Goal: Task Accomplishment & Management: Manage account settings

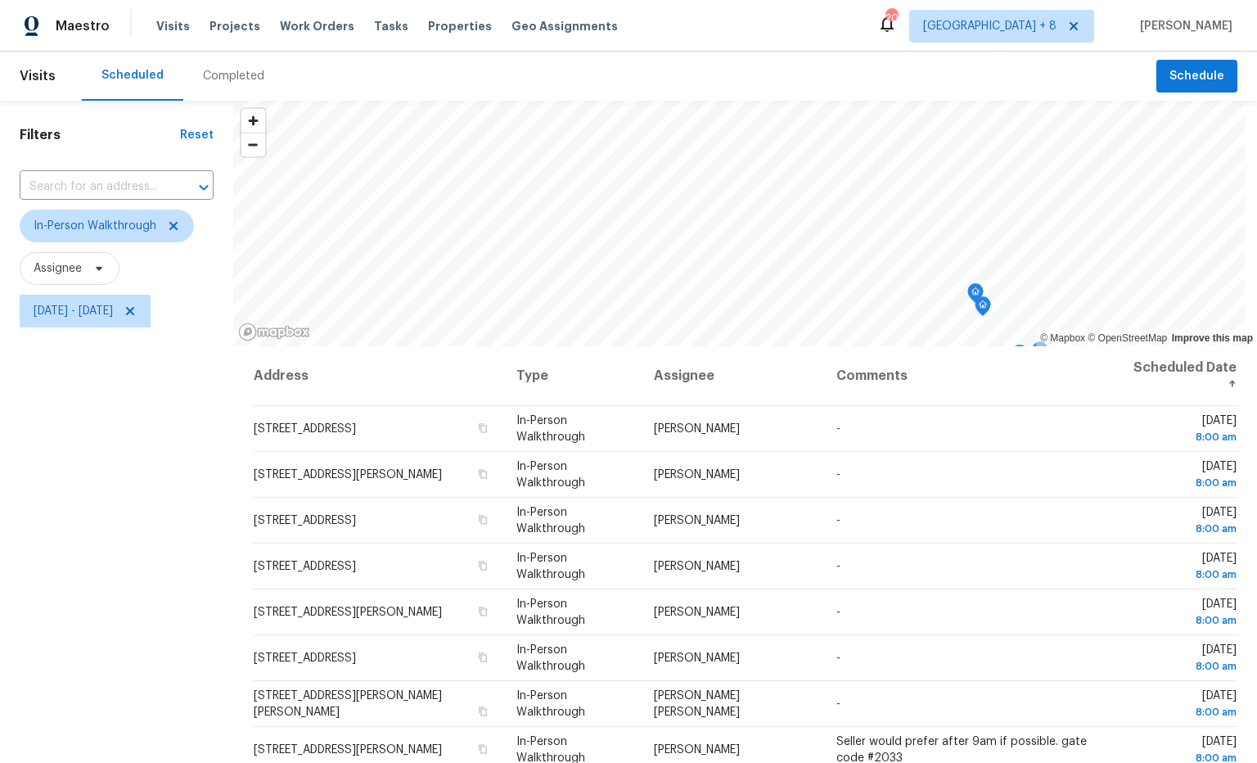
scroll to position [4, 0]
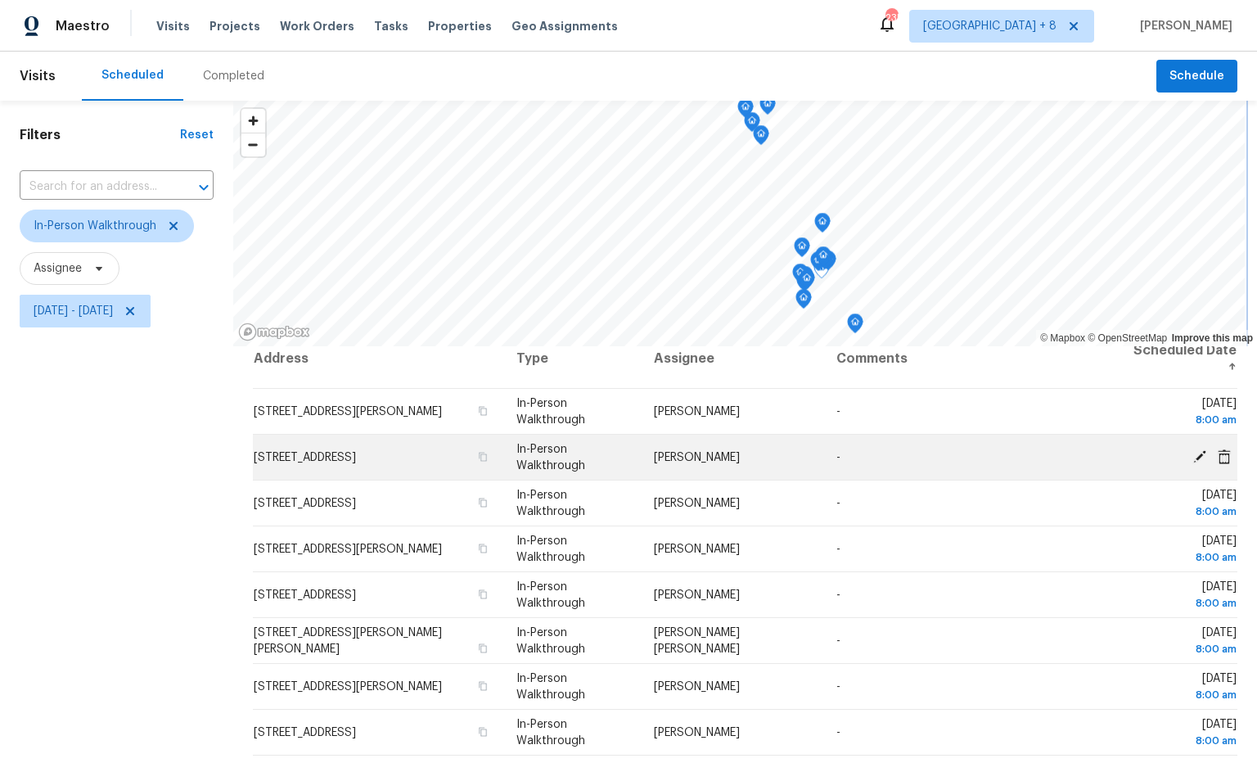
scroll to position [18, 0]
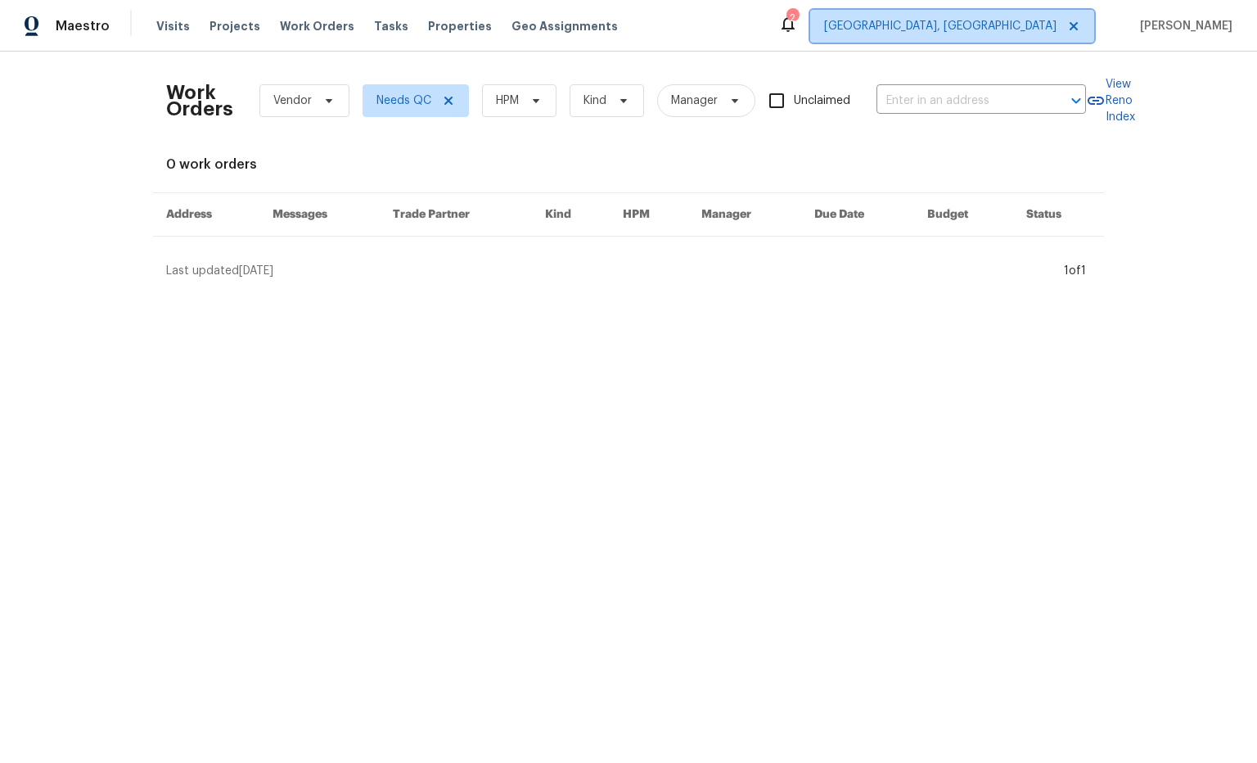
click at [1026, 32] on span "Albuquerque, NM" at bounding box center [940, 26] width 232 height 16
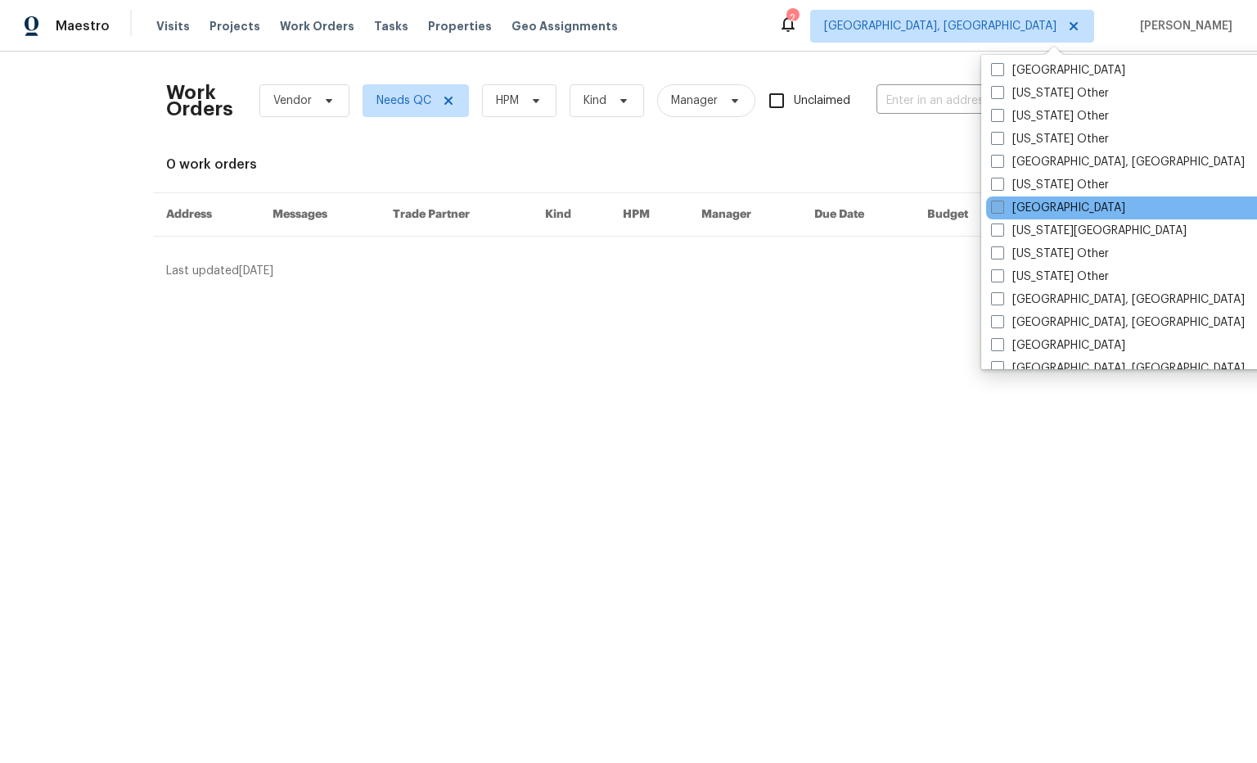
scroll to position [849, 0]
click at [999, 207] on span at bounding box center [997, 207] width 13 height 13
click at [999, 207] on input "[GEOGRAPHIC_DATA]" at bounding box center [996, 205] width 11 height 11
checkbox input "true"
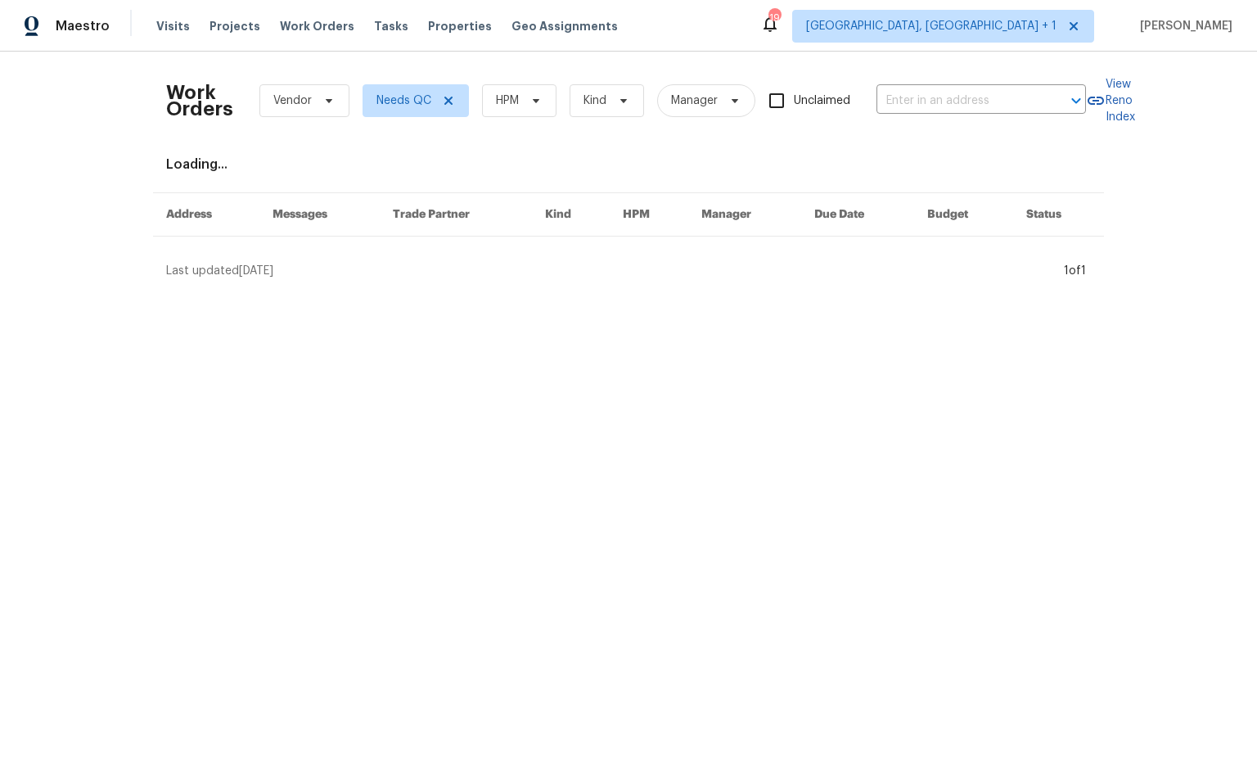
click at [902, 175] on div "Work Orders Vendor Needs QC HPM Kind Manager Unclaimed ​ View Reno Index Loadin…" at bounding box center [628, 172] width 925 height 214
click at [1019, 32] on span "Albuquerque, NM + 1" at bounding box center [931, 26] width 250 height 16
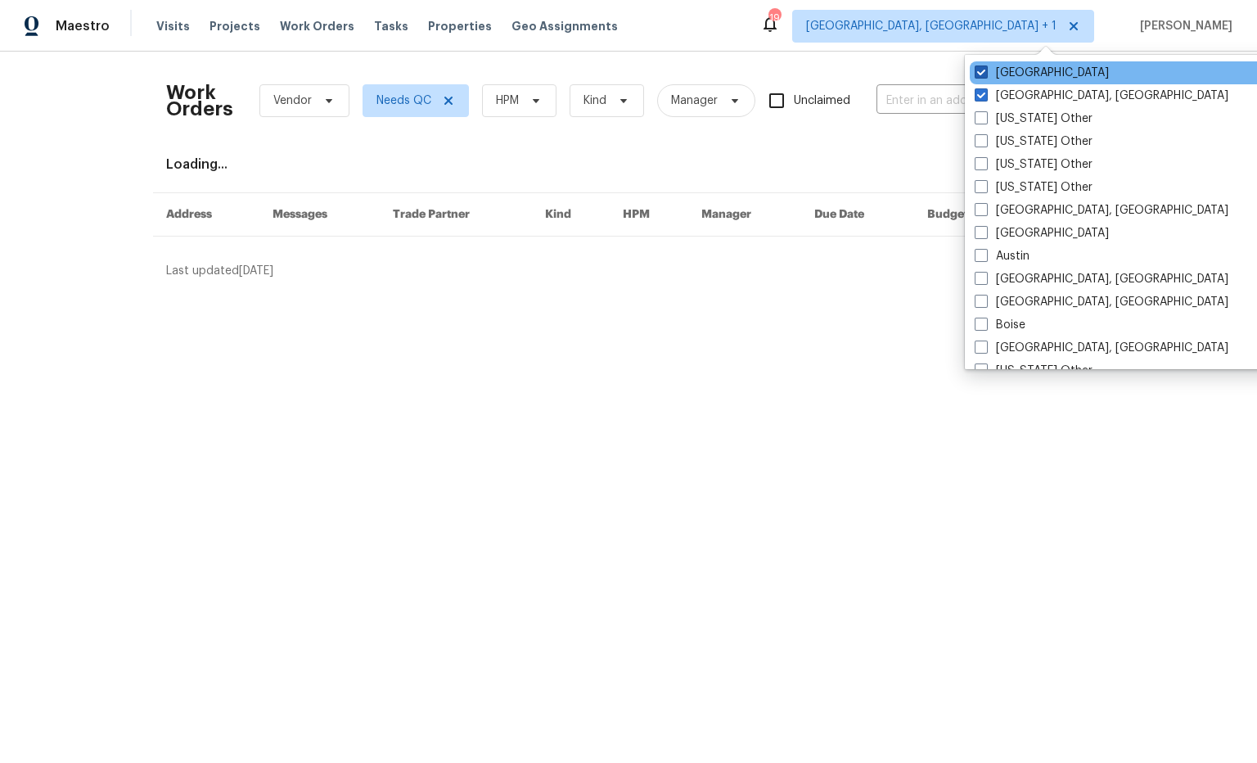
click at [1016, 78] on label "Jacksonville" at bounding box center [1041, 73] width 134 height 16
click at [985, 75] on input "Jacksonville" at bounding box center [979, 70] width 11 height 11
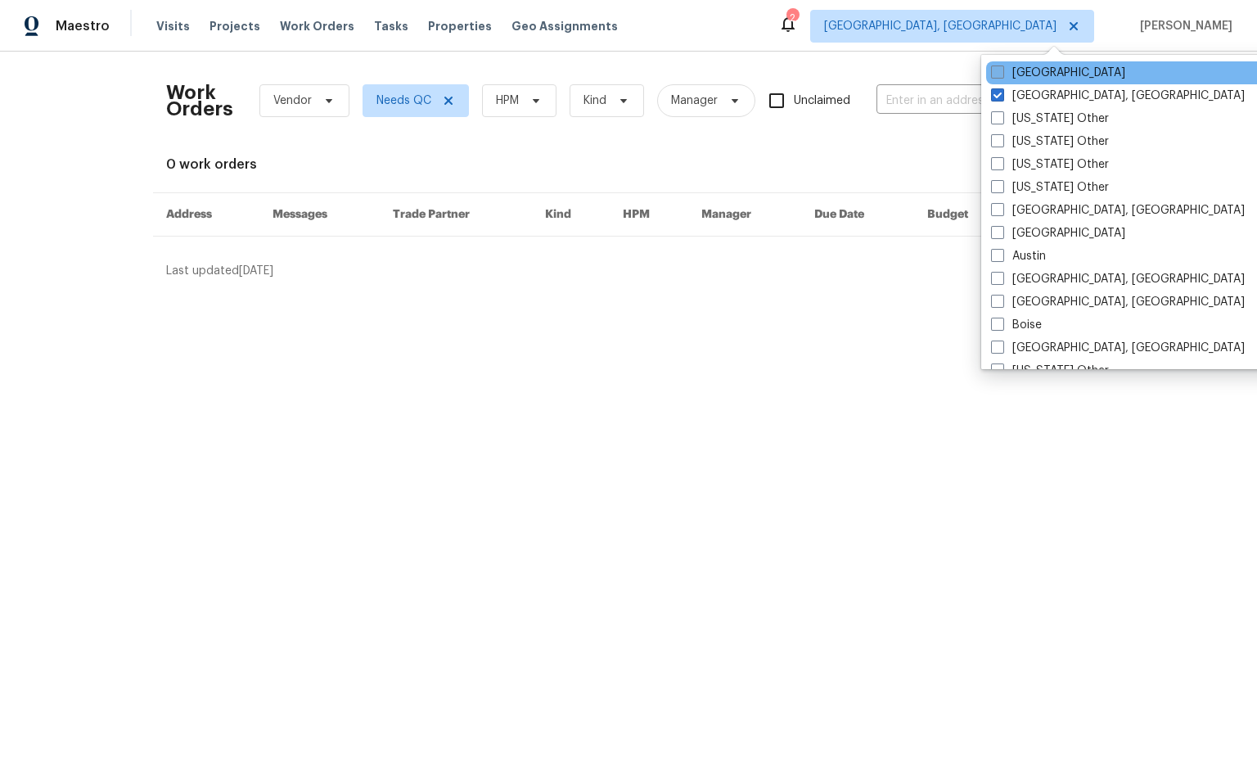
click at [998, 72] on span at bounding box center [997, 71] width 13 height 13
click at [998, 72] on input "Jacksonville" at bounding box center [996, 70] width 11 height 11
checkbox input "true"
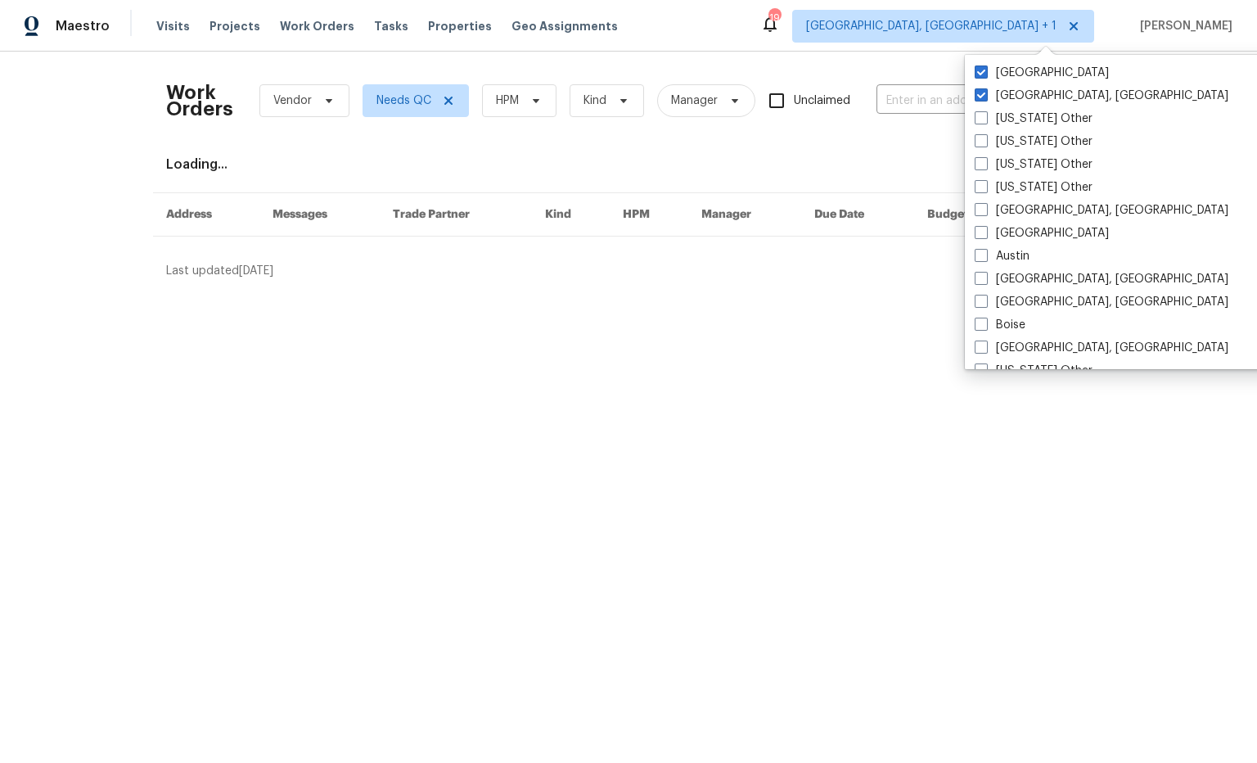
drag, startPoint x: 983, startPoint y: 91, endPoint x: 927, endPoint y: 68, distance: 60.2
click at [983, 91] on span at bounding box center [980, 94] width 13 height 13
click at [983, 91] on input "Albuquerque, NM" at bounding box center [979, 93] width 11 height 11
checkbox input "false"
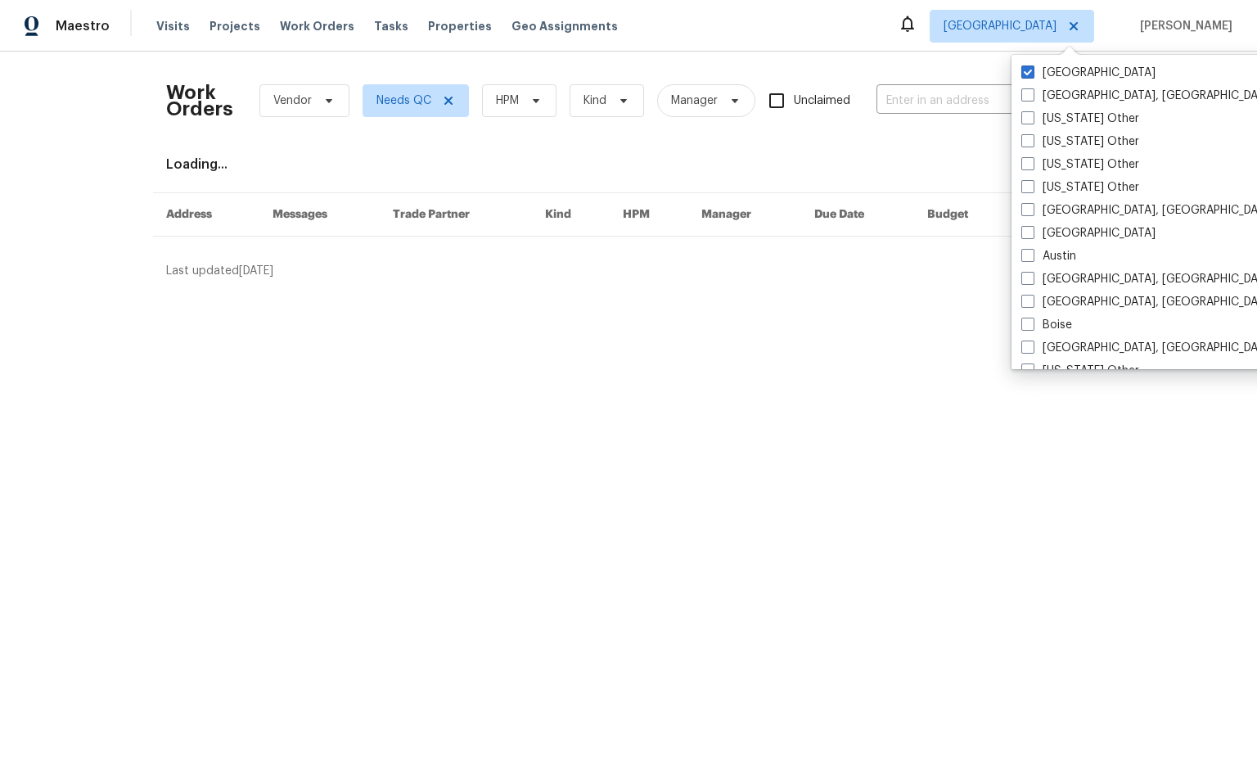
click at [894, 54] on div "Work Orders Vendor Needs QC HPM Kind Manager Unclaimed ​ View Reno Index Loadin…" at bounding box center [628, 172] width 1257 height 241
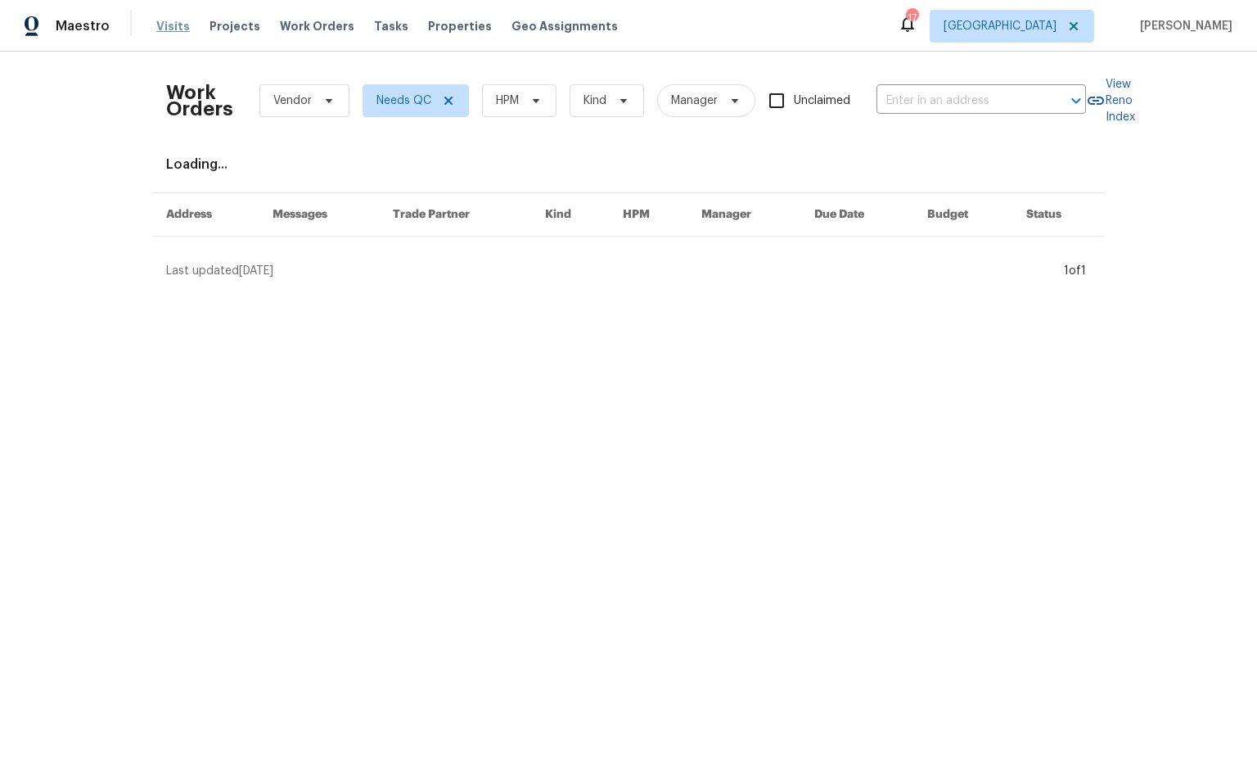
click at [167, 30] on span "Visits" at bounding box center [173, 26] width 34 height 16
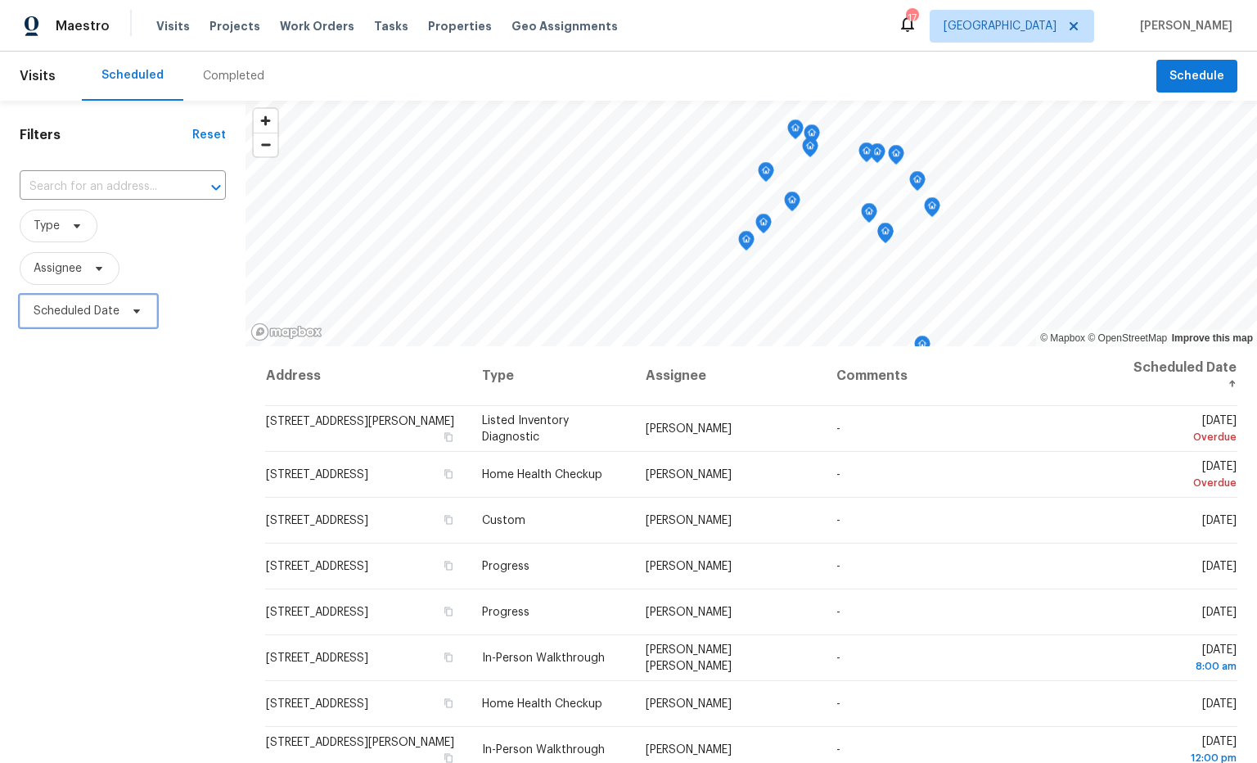
click at [142, 310] on icon at bounding box center [136, 310] width 13 height 13
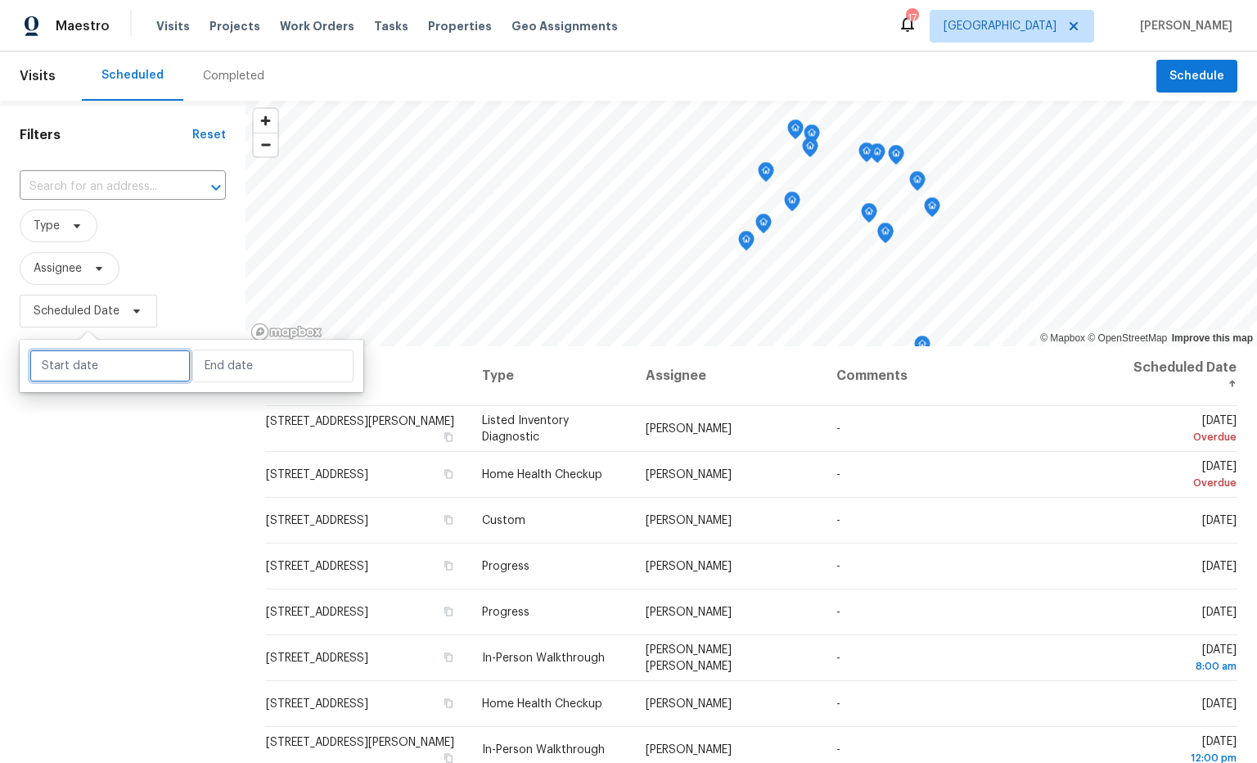
select select "9"
select select "2025"
select select "10"
select select "2025"
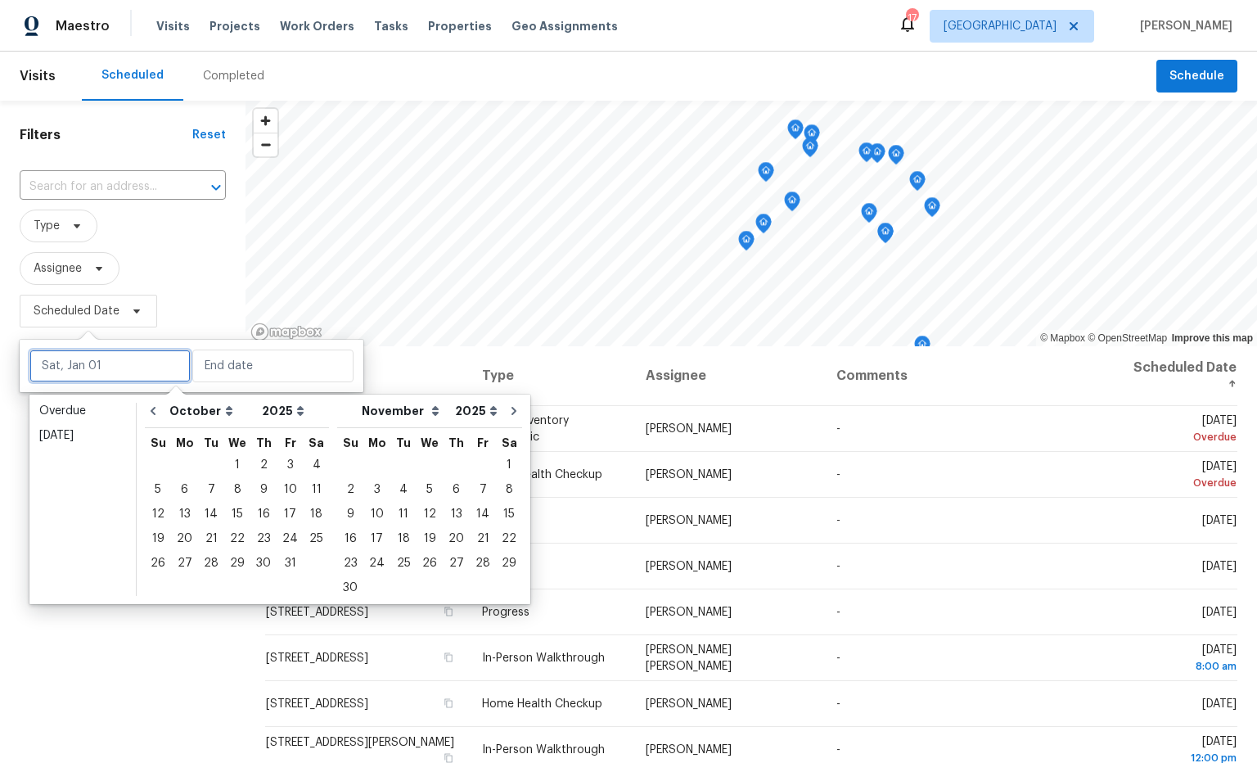
click at [142, 359] on input "text" at bounding box center [109, 365] width 161 height 33
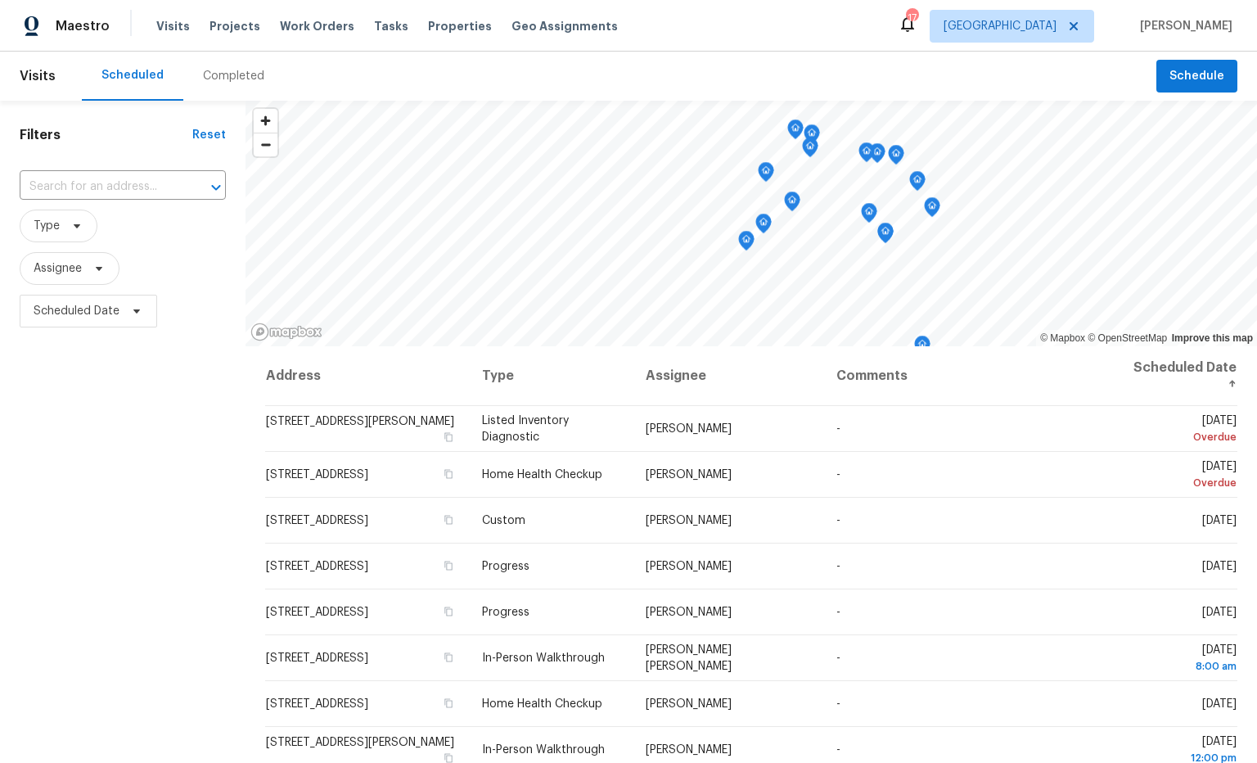
drag, startPoint x: 169, startPoint y: 257, endPoint x: 120, endPoint y: 236, distance: 52.7
click at [169, 257] on span "Assignee" at bounding box center [123, 268] width 206 height 33
click at [79, 225] on icon at bounding box center [76, 225] width 13 height 13
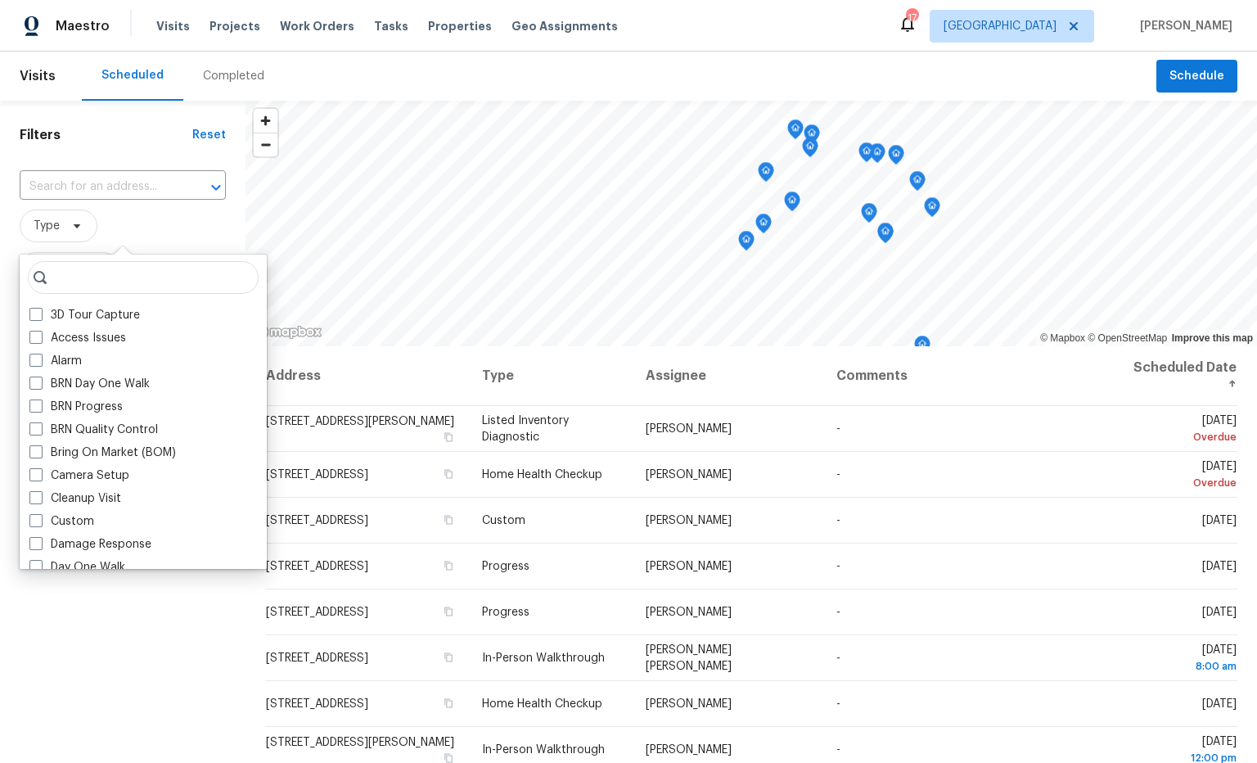
click at [147, 290] on input "search" at bounding box center [143, 277] width 231 height 33
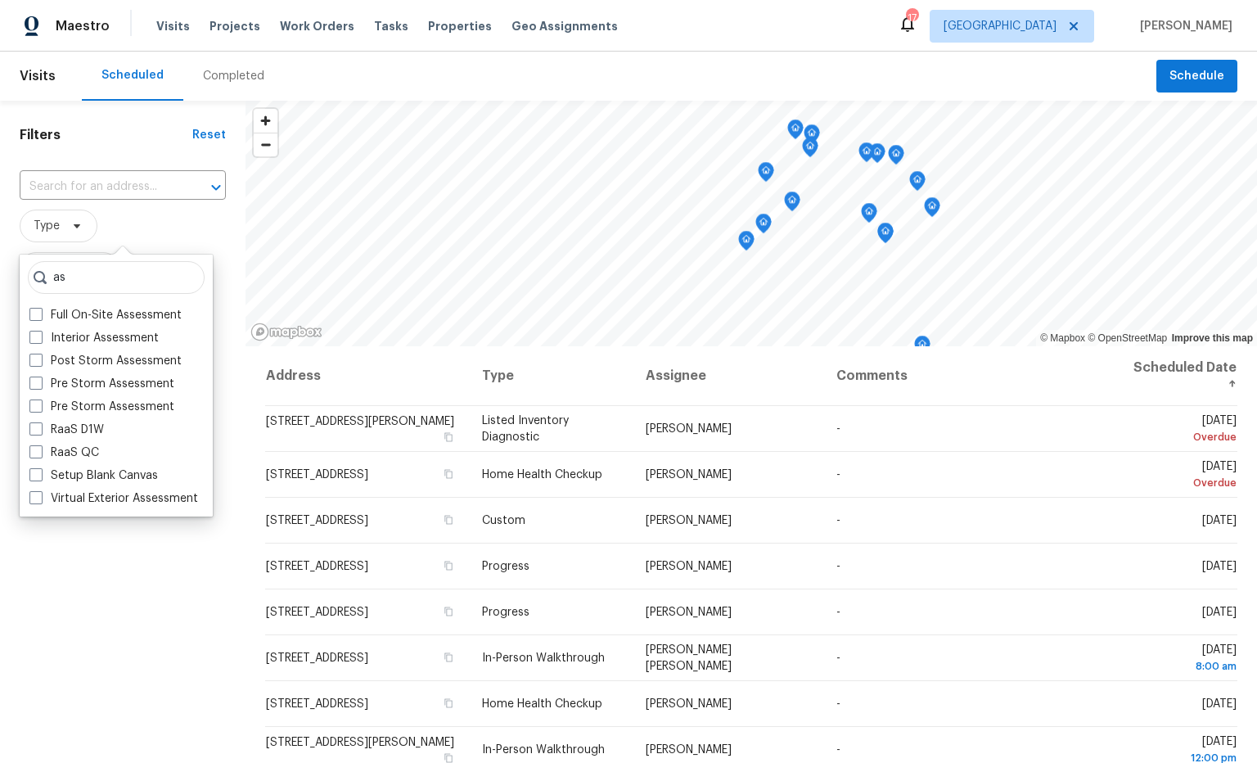
type input "a"
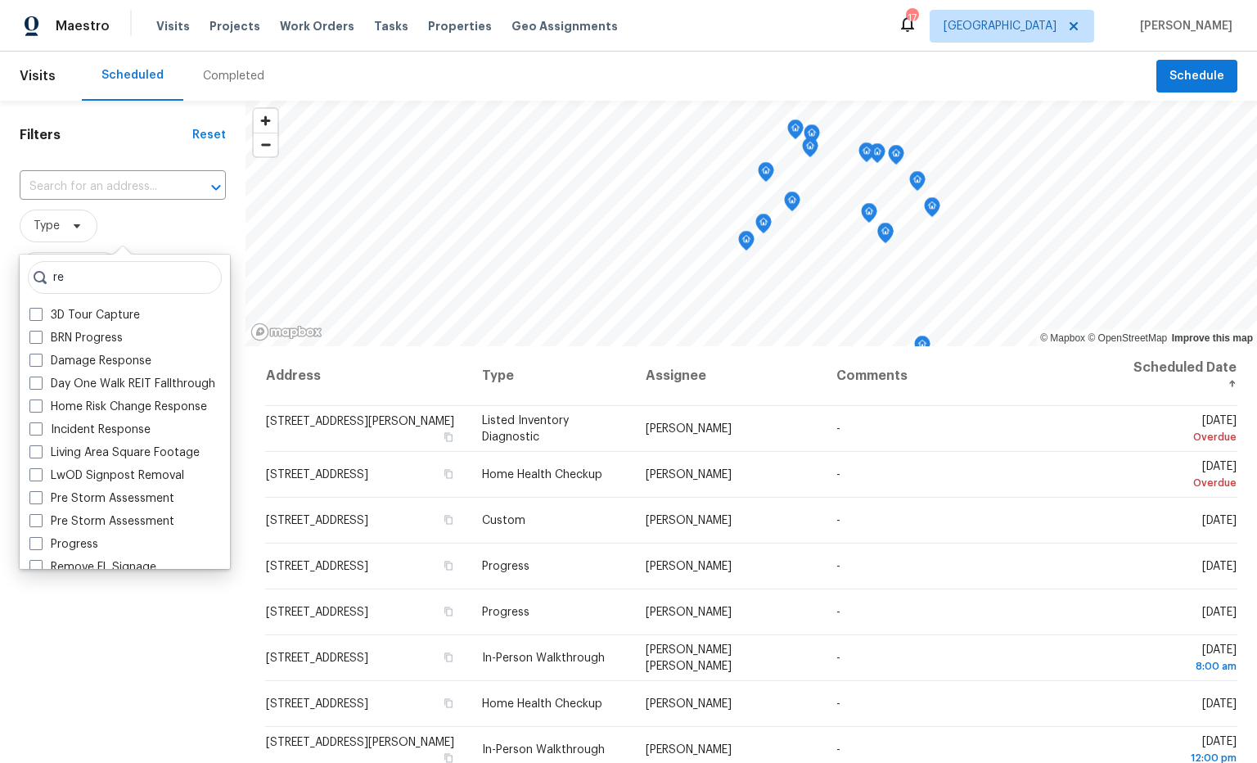
type input "r"
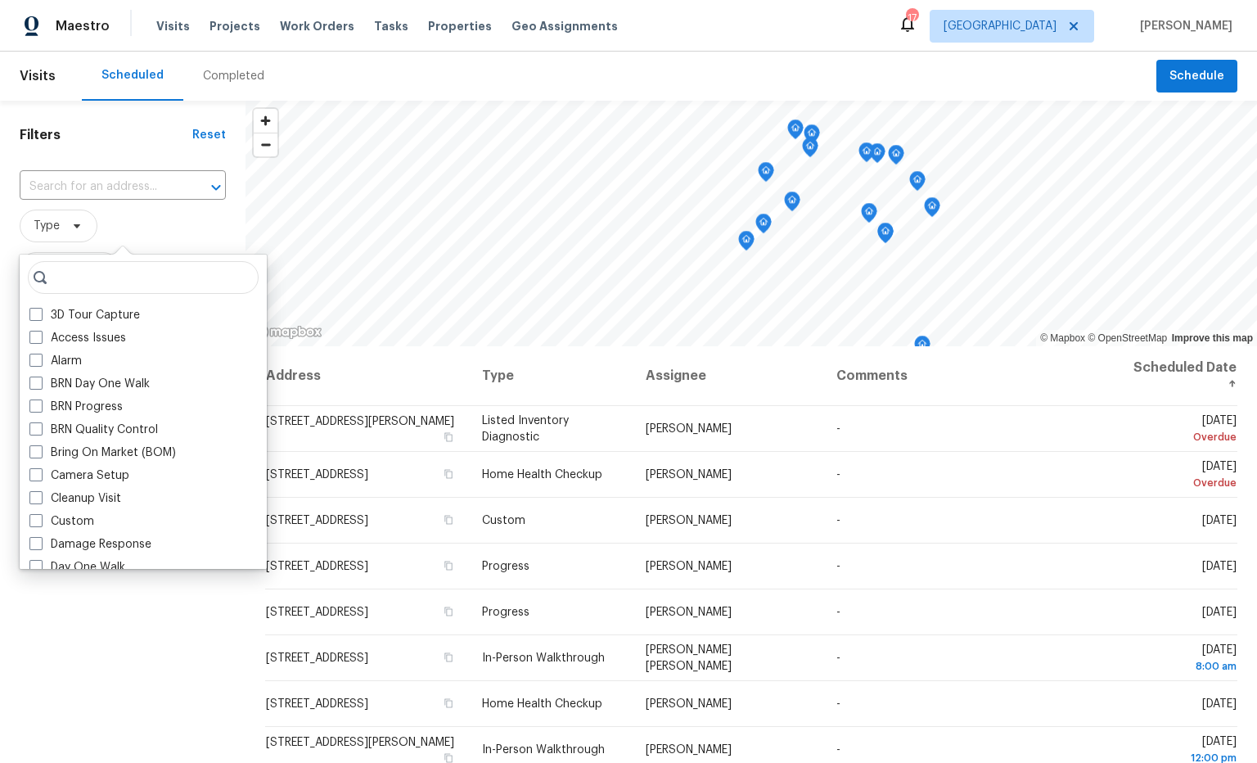
click at [201, 223] on span "Type" at bounding box center [123, 225] width 206 height 33
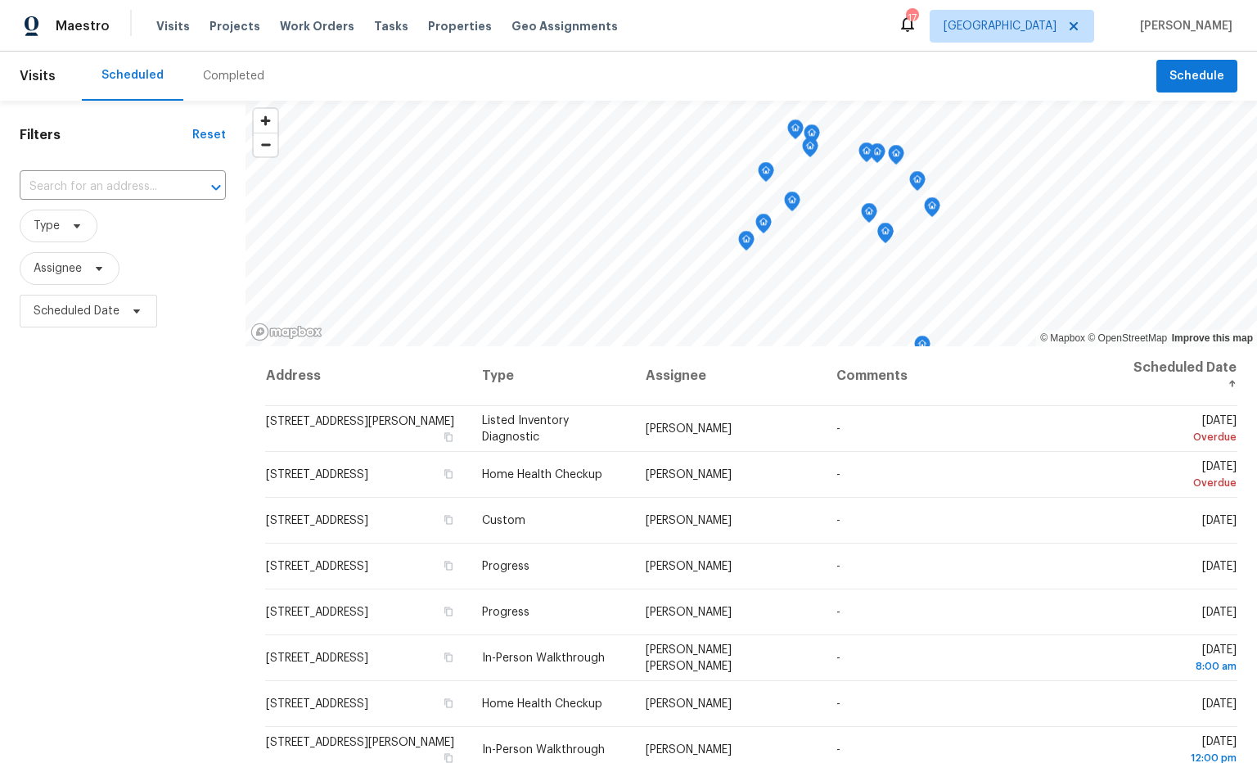
click at [191, 277] on span "Assignee" at bounding box center [123, 268] width 206 height 33
click at [85, 229] on span "Type" at bounding box center [59, 225] width 78 height 33
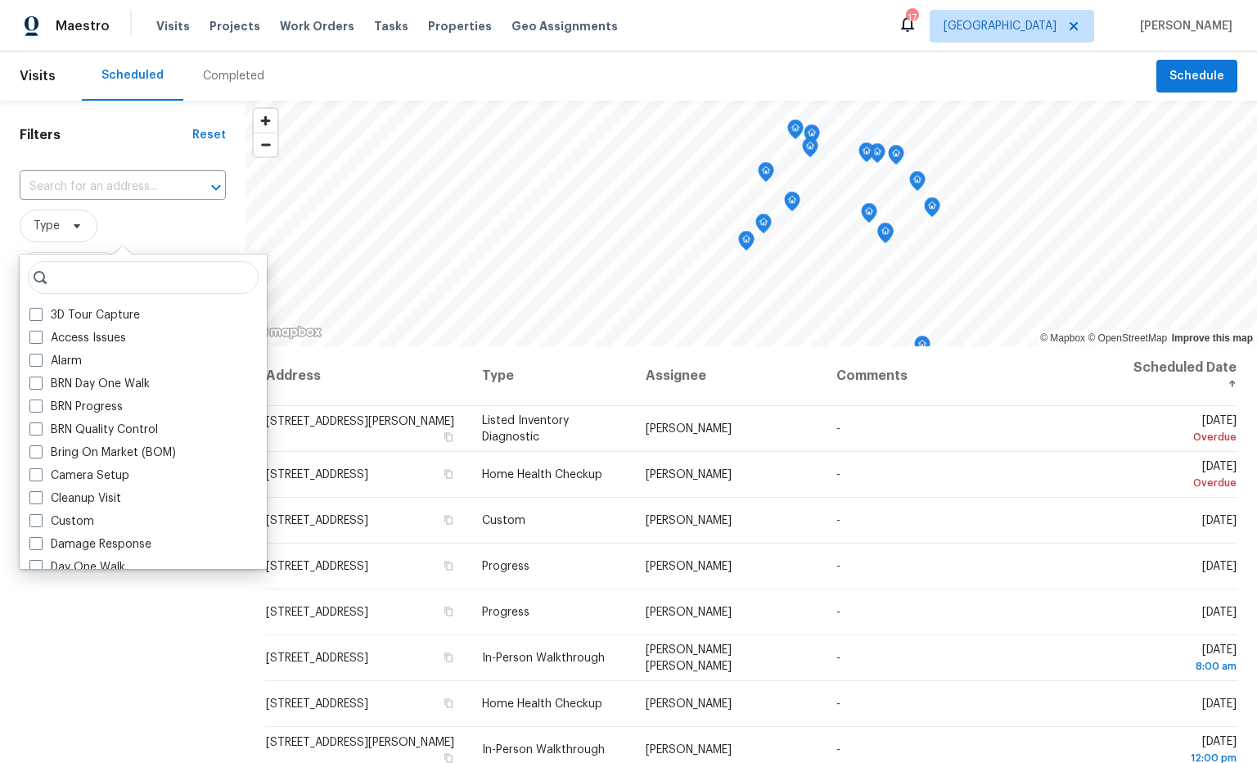
click at [116, 271] on input "search" at bounding box center [143, 277] width 231 height 33
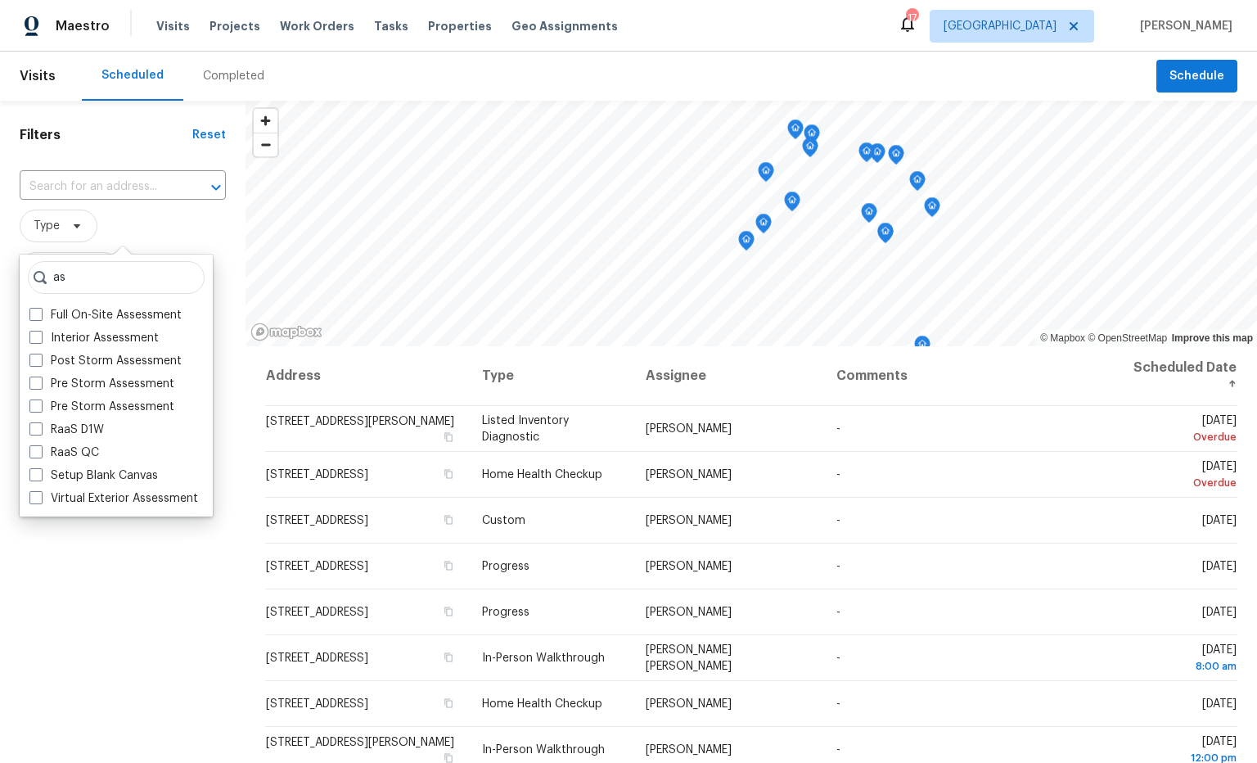
type input "a"
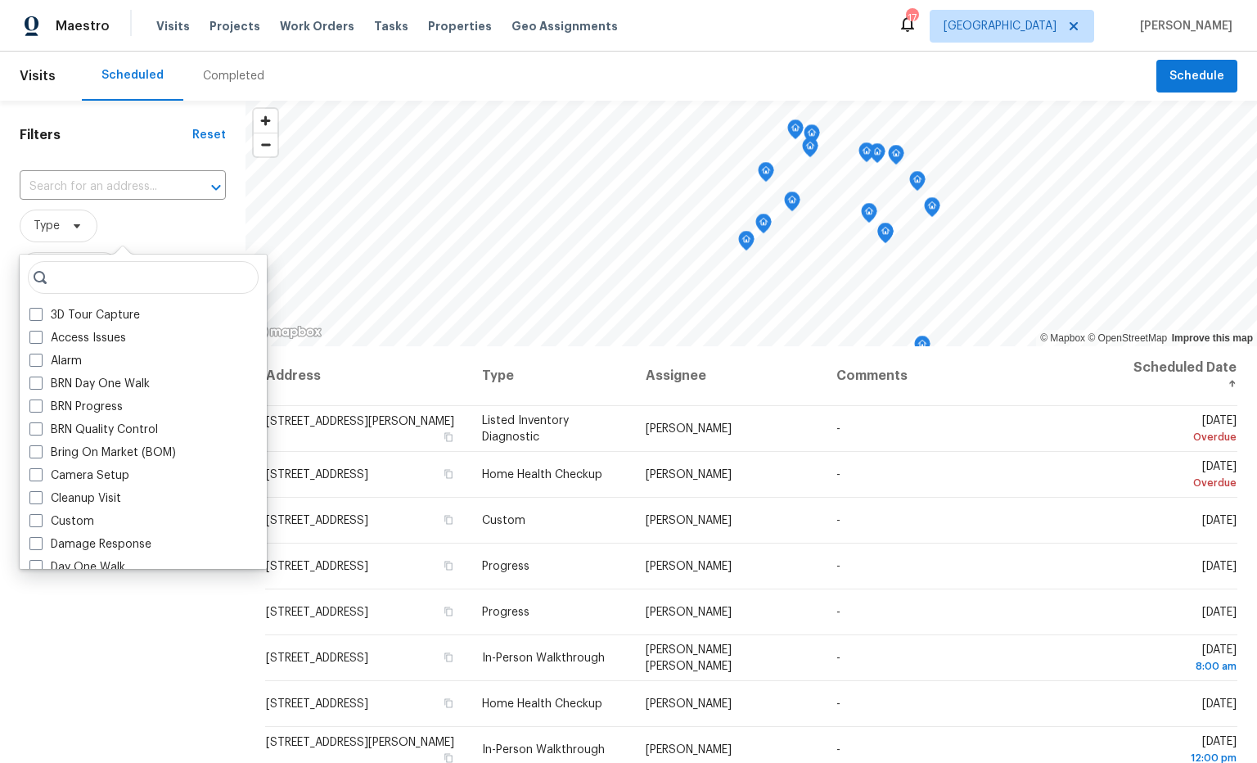
click at [110, 229] on span "Type" at bounding box center [123, 225] width 206 height 33
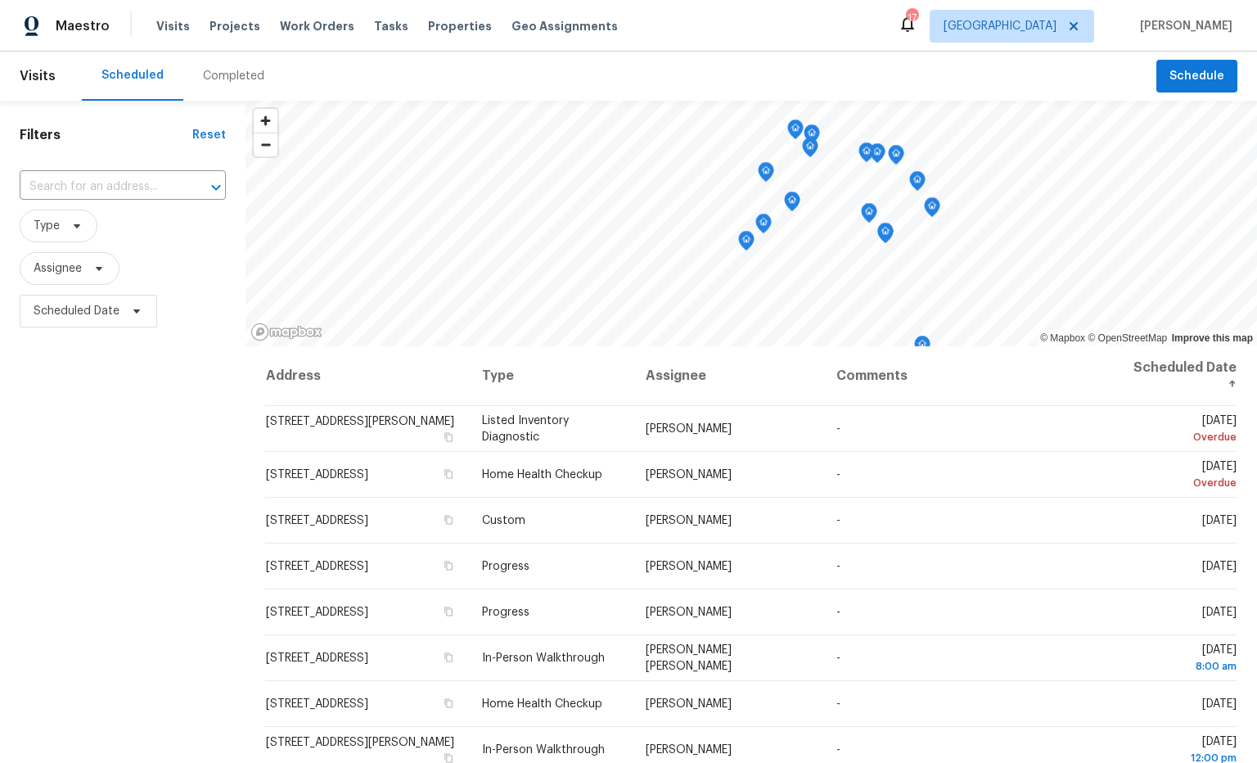
click at [102, 227] on span "Type" at bounding box center [123, 225] width 206 height 33
click at [79, 227] on icon at bounding box center [76, 225] width 13 height 13
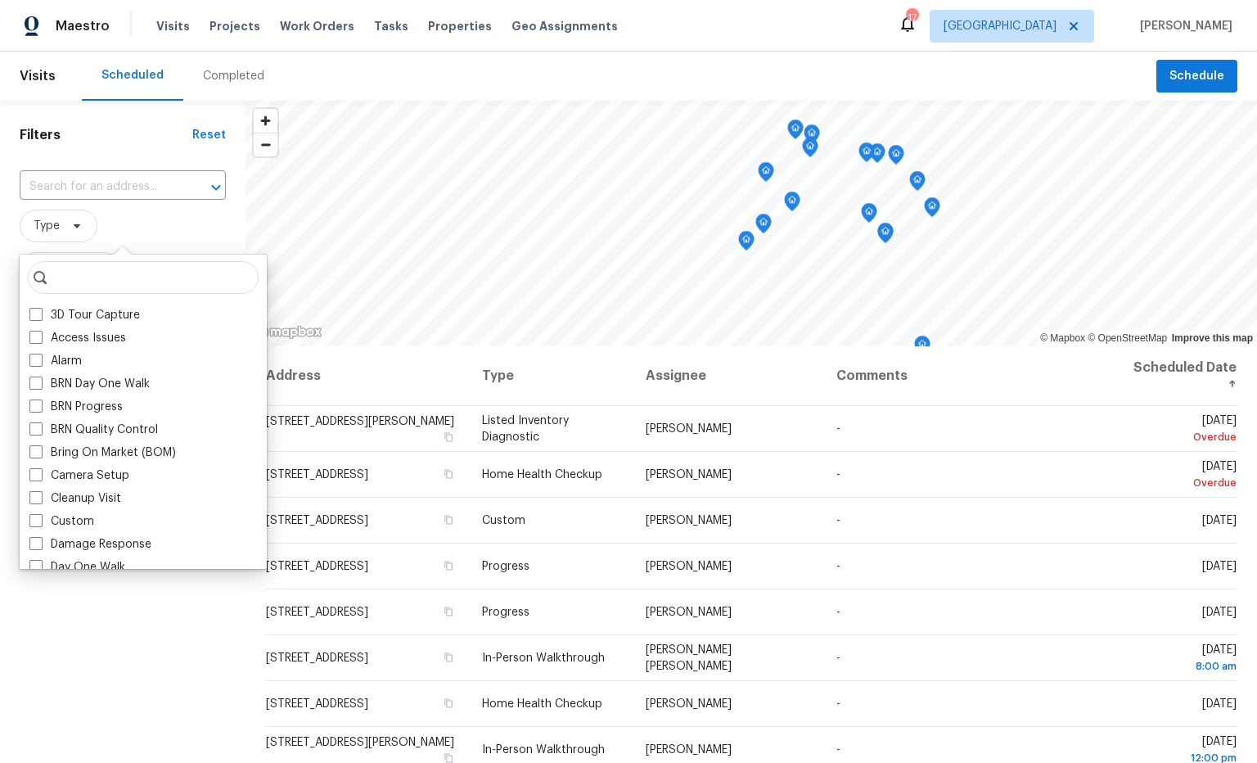
click at [174, 219] on span "Type" at bounding box center [123, 225] width 206 height 33
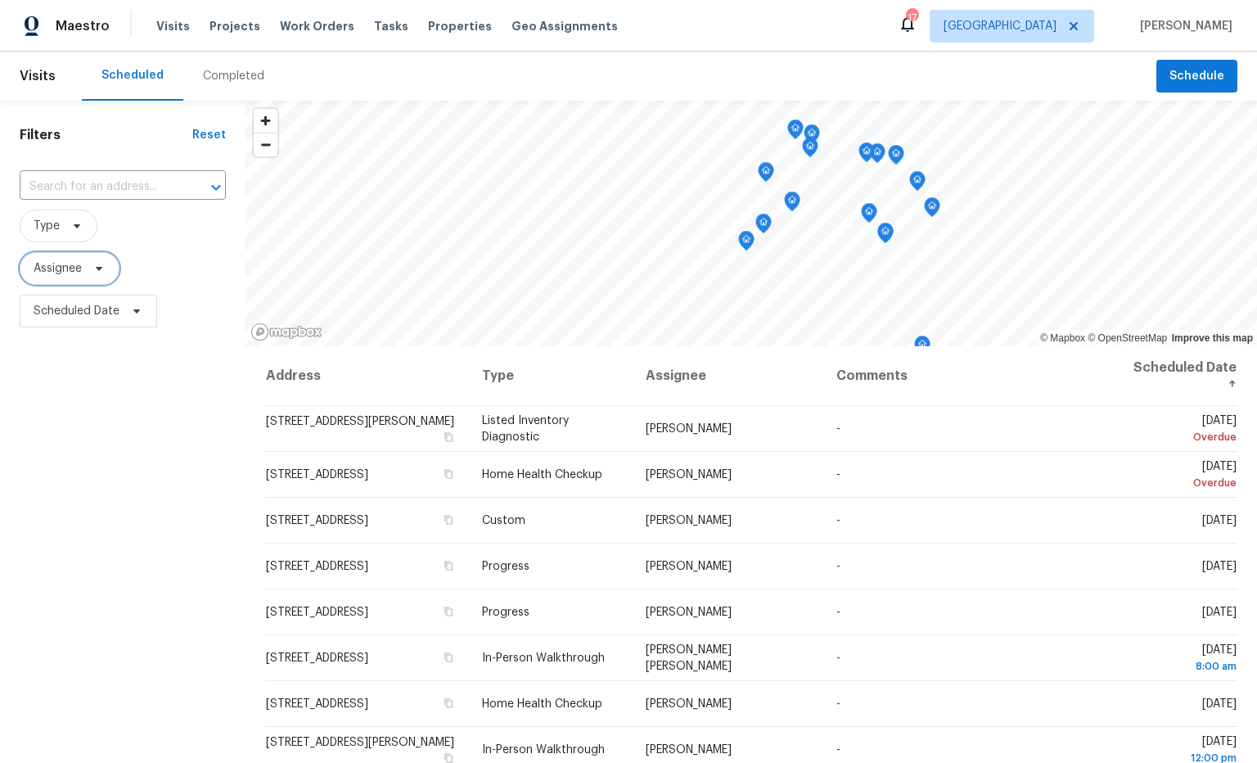
click at [101, 268] on icon at bounding box center [99, 269] width 7 height 4
click at [110, 318] on input "search" at bounding box center [115, 320] width 174 height 33
type input "ruth.franczyk"
click at [63, 475] on div "Filters Reset ​ Type Assignee Scheduled Date" at bounding box center [122, 529] width 245 height 856
click at [93, 270] on icon at bounding box center [98, 268] width 13 height 13
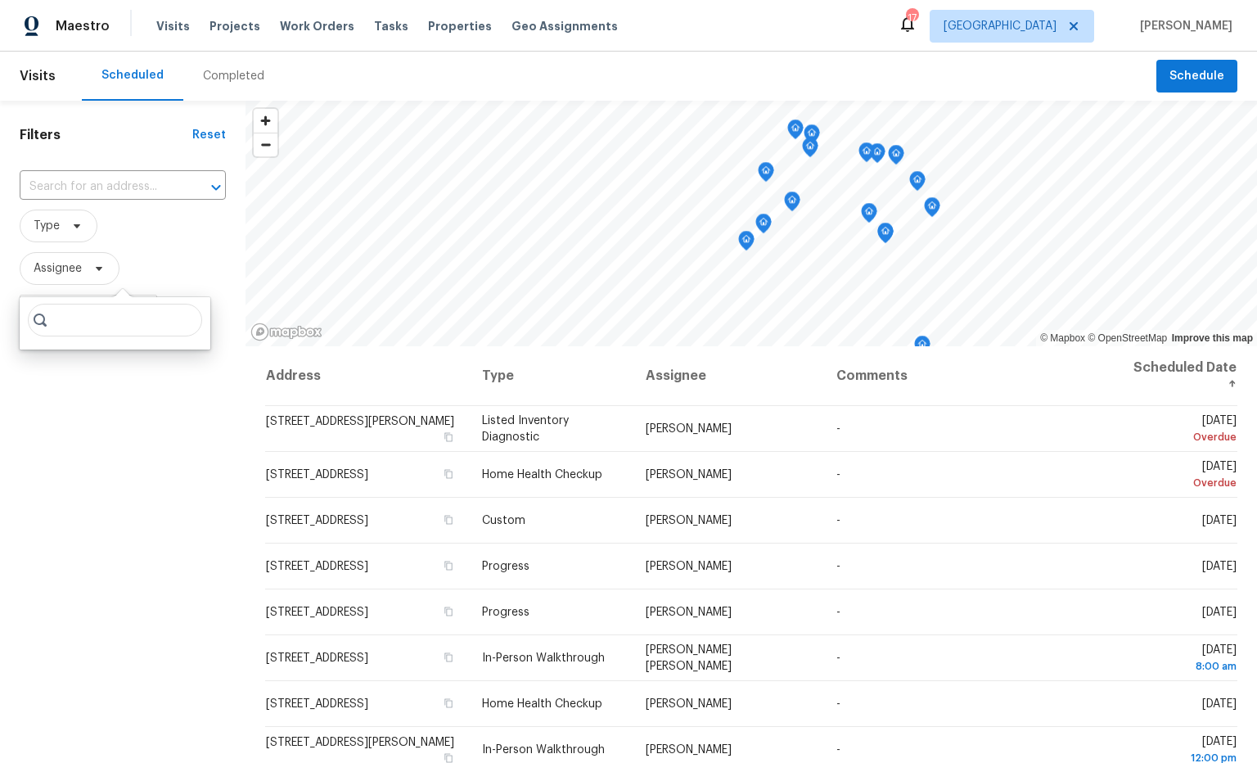
click at [91, 308] on input "search" at bounding box center [115, 320] width 174 height 33
type input "Ruth.franczyk"
drag, startPoint x: 370, startPoint y: 40, endPoint x: 373, endPoint y: 29, distance: 11.1
click at [370, 40] on div "Visits Projects Work Orders Tasks Properties Geo Assignments" at bounding box center [396, 26] width 481 height 33
click at [374, 28] on span "Tasks" at bounding box center [391, 25] width 34 height 11
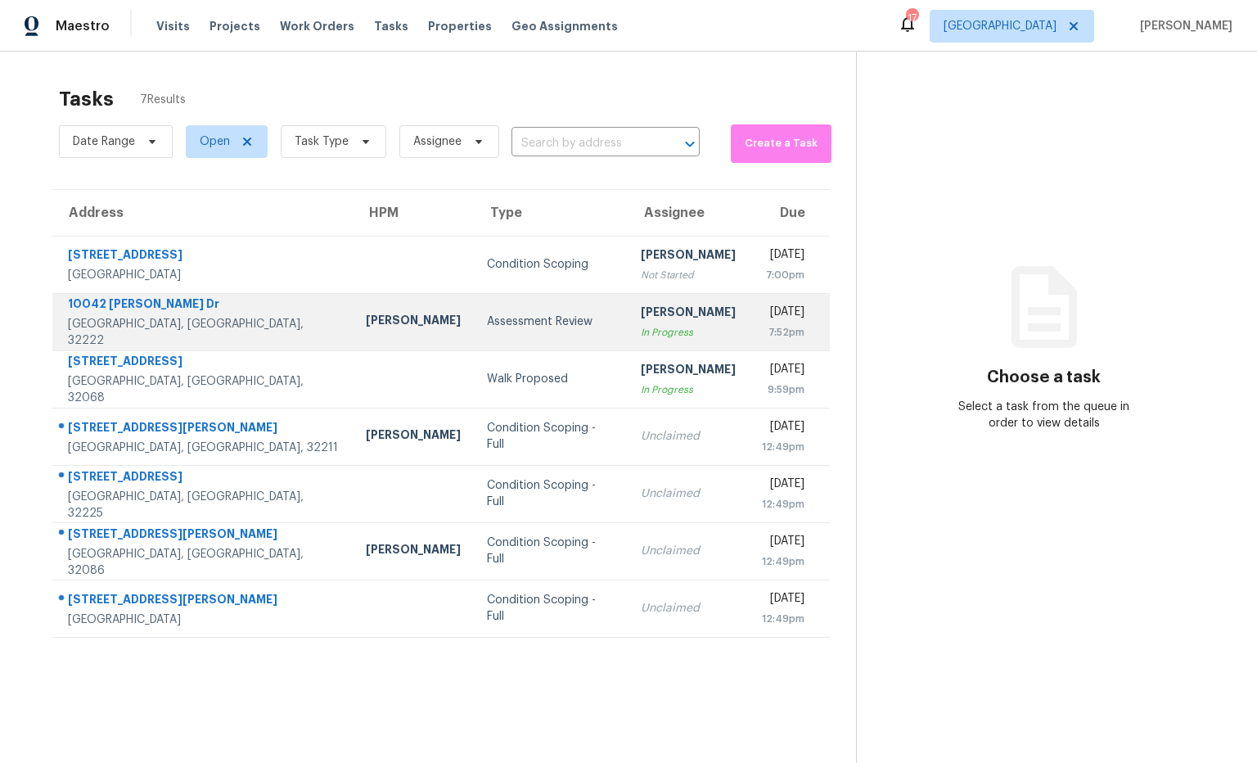
click at [158, 315] on div "10042 Andean Fox Dr" at bounding box center [204, 305] width 272 height 20
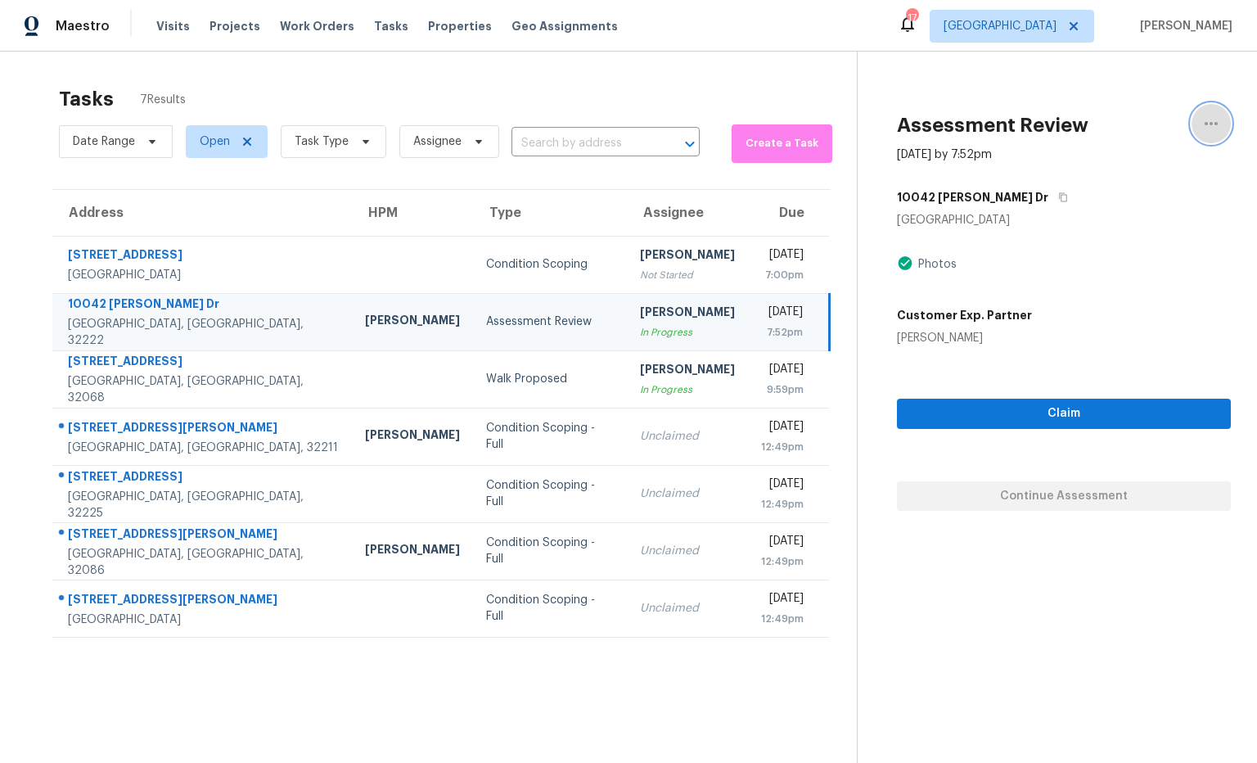
click at [1220, 127] on button "button" at bounding box center [1210, 123] width 39 height 39
click at [1140, 127] on div "Cancel this task" at bounding box center [1118, 127] width 128 height 16
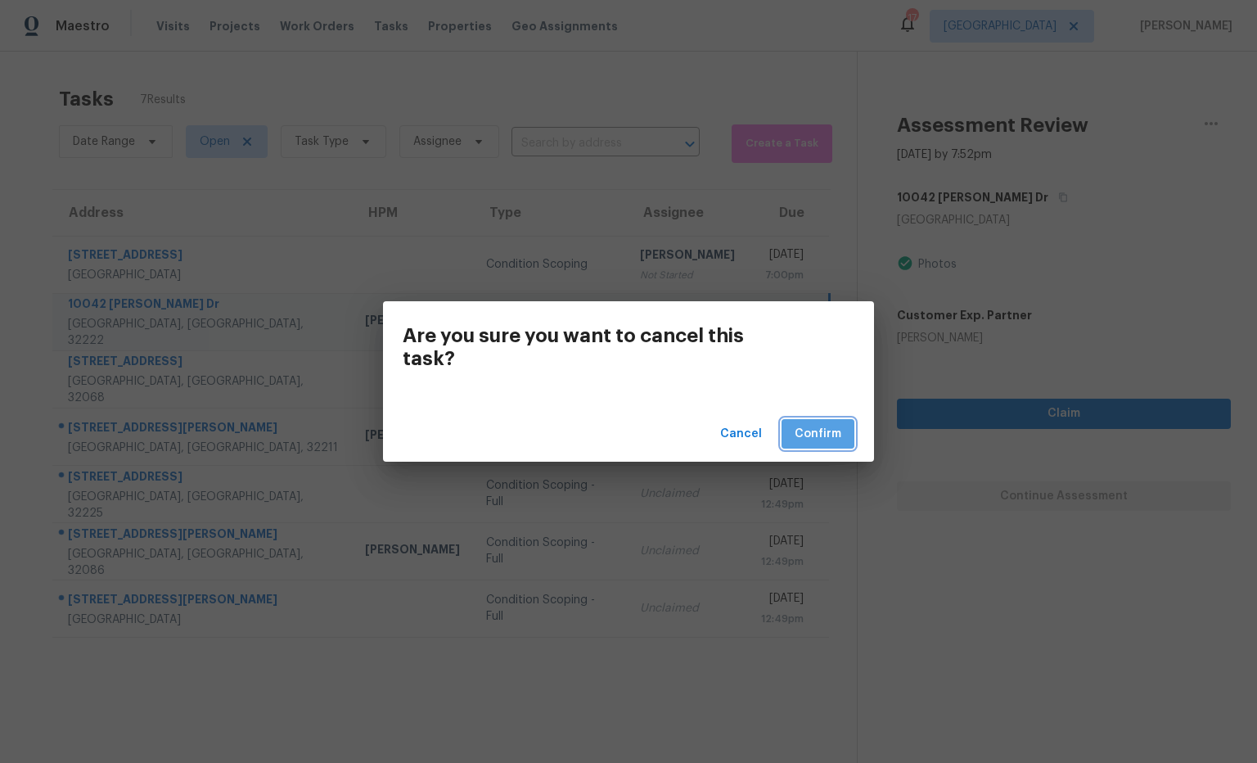
drag, startPoint x: 817, startPoint y: 428, endPoint x: 776, endPoint y: 282, distance: 151.3
click at [817, 428] on span "Confirm" at bounding box center [817, 434] width 47 height 20
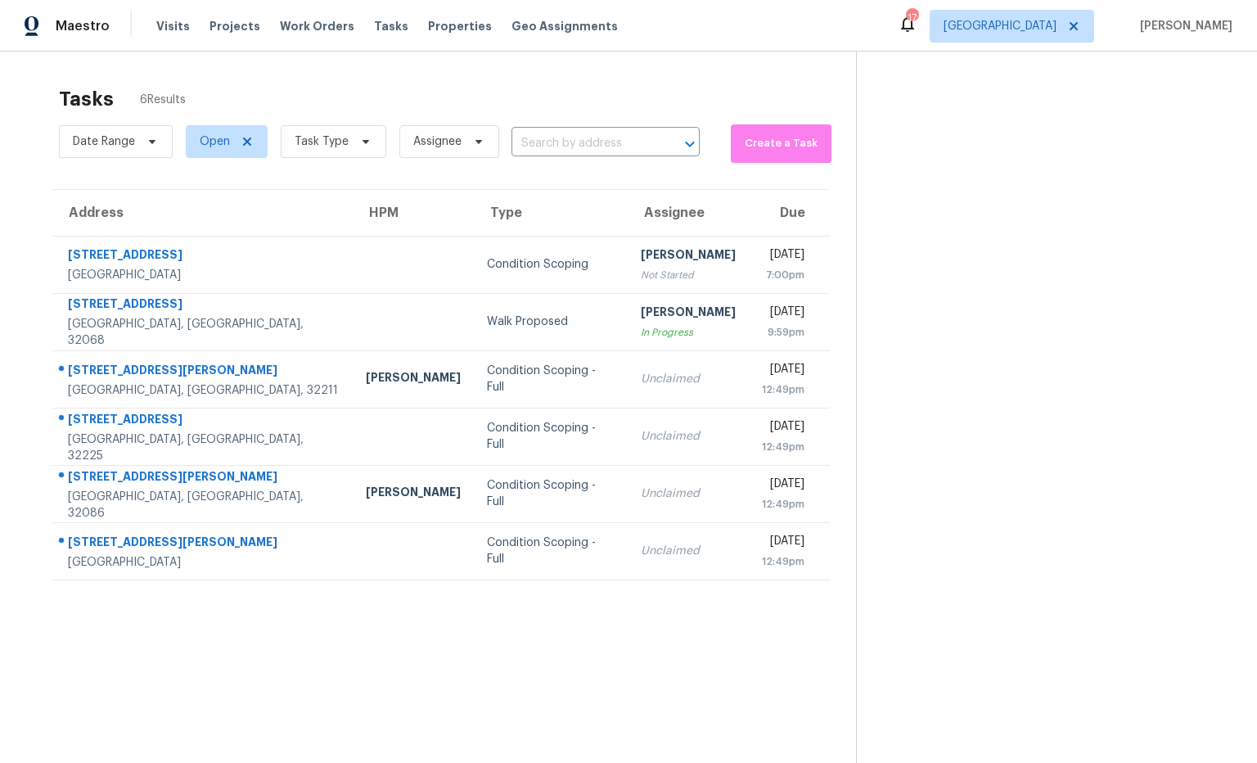
scroll to position [1, 0]
